Goal: Navigation & Orientation: Find specific page/section

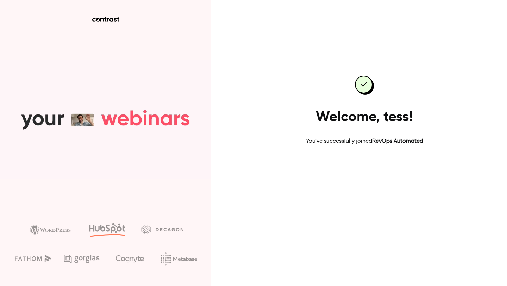
click at [360, 174] on link "Go to dashboard" at bounding box center [365, 168] width 60 height 17
